Goal: Answer question/provide support: Share knowledge or assist other users

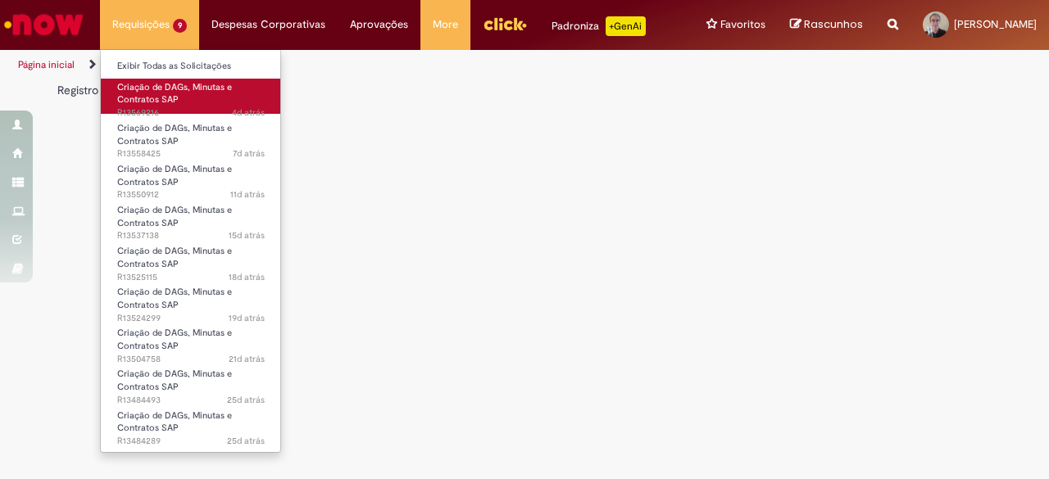
click at [149, 92] on span "Criação de DAGs, Minutas e Contratos SAP" at bounding box center [174, 93] width 115 height 25
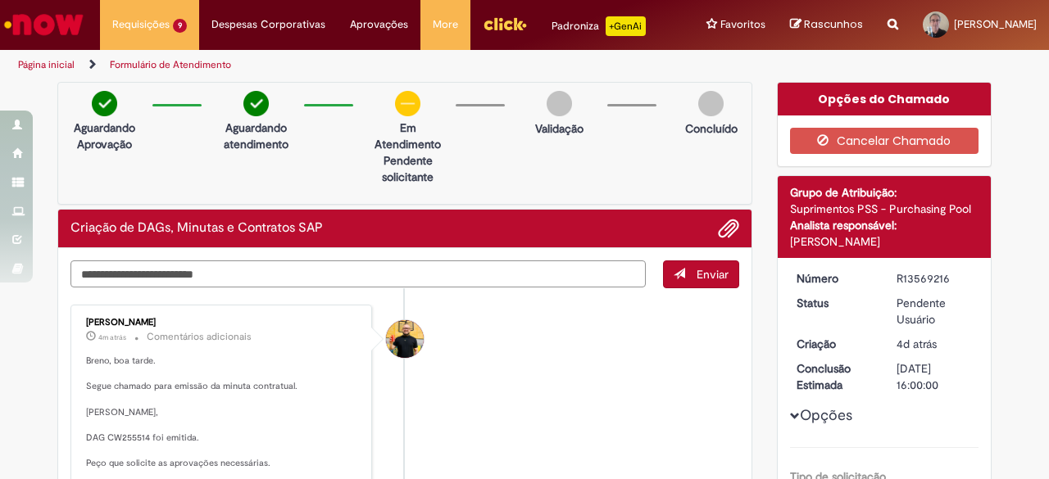
click at [164, 268] on textarea "Digite sua mensagem aqui..." at bounding box center [357, 274] width 575 height 27
type textarea "**********"
click at [708, 273] on span "Enviar" at bounding box center [712, 274] width 32 height 15
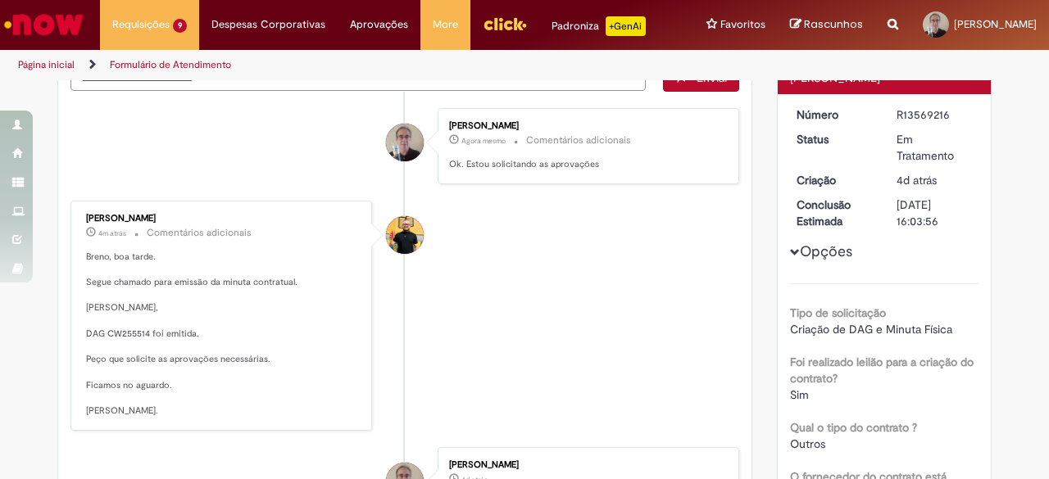
scroll to position [131, 0]
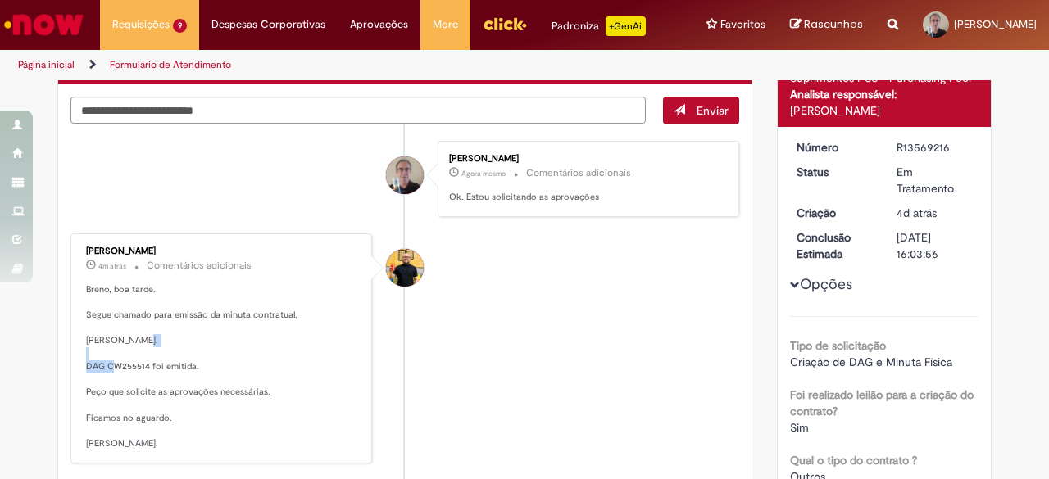
drag, startPoint x: 100, startPoint y: 360, endPoint x: 143, endPoint y: 358, distance: 42.6
click at [143, 358] on p "Breno, boa tarde. Segue chamado para emissão da minuta contratual. [PERSON_NAME…" at bounding box center [222, 366] width 273 height 167
copy p "CW255514"
